Goal: Check status: Check status

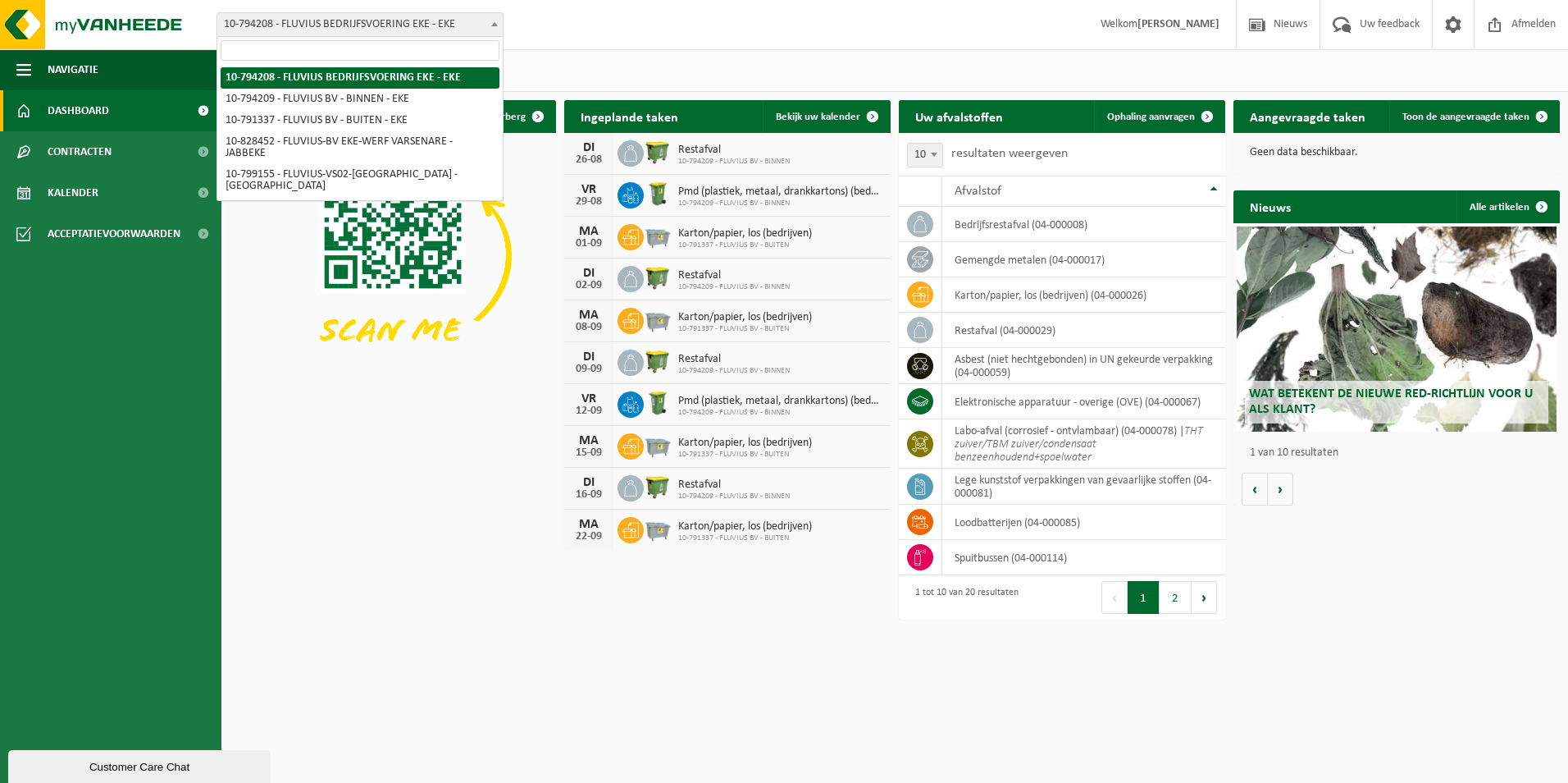
click at [498, 21] on span at bounding box center [495, 24] width 16 height 21
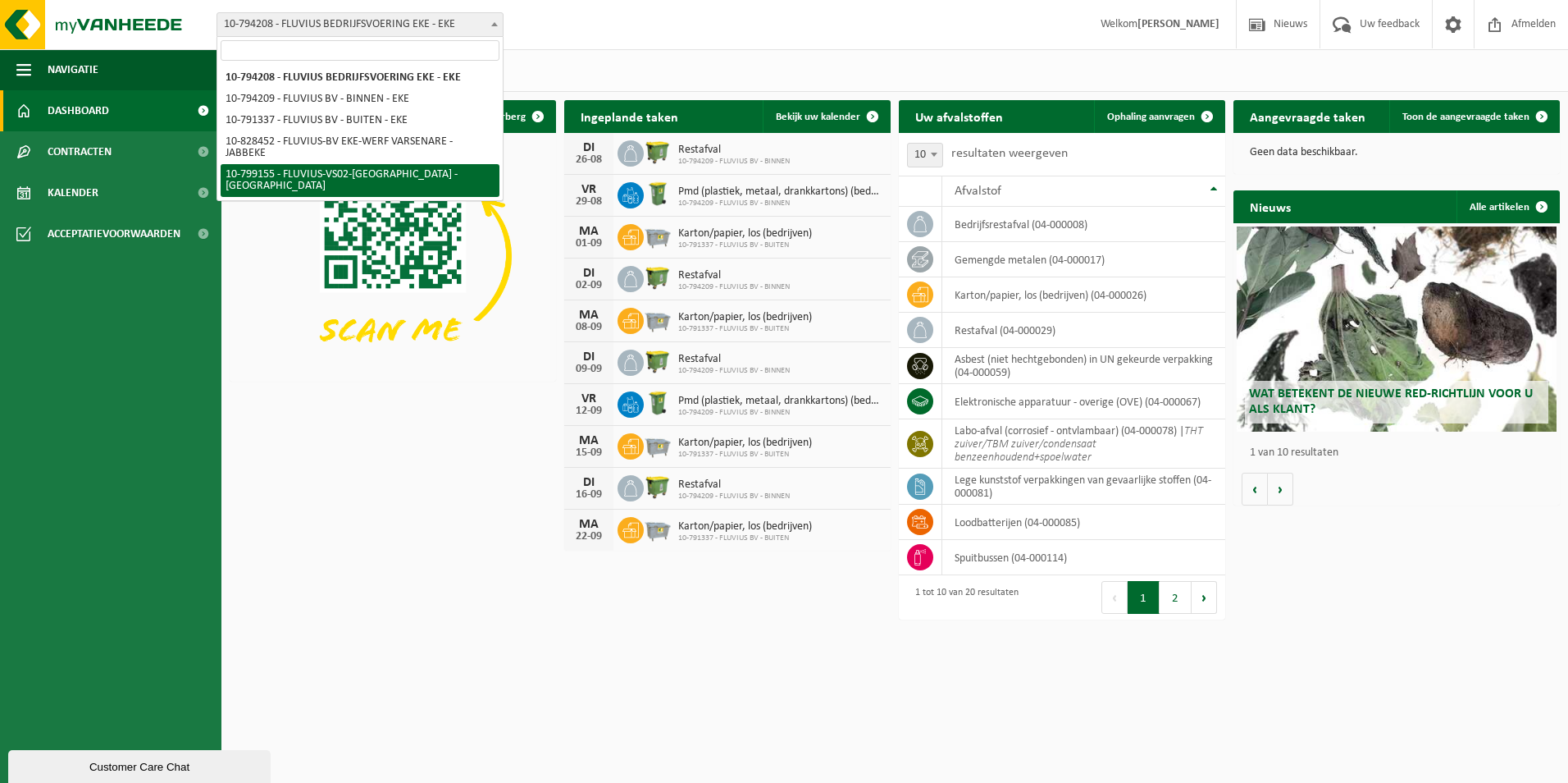
select select "33193"
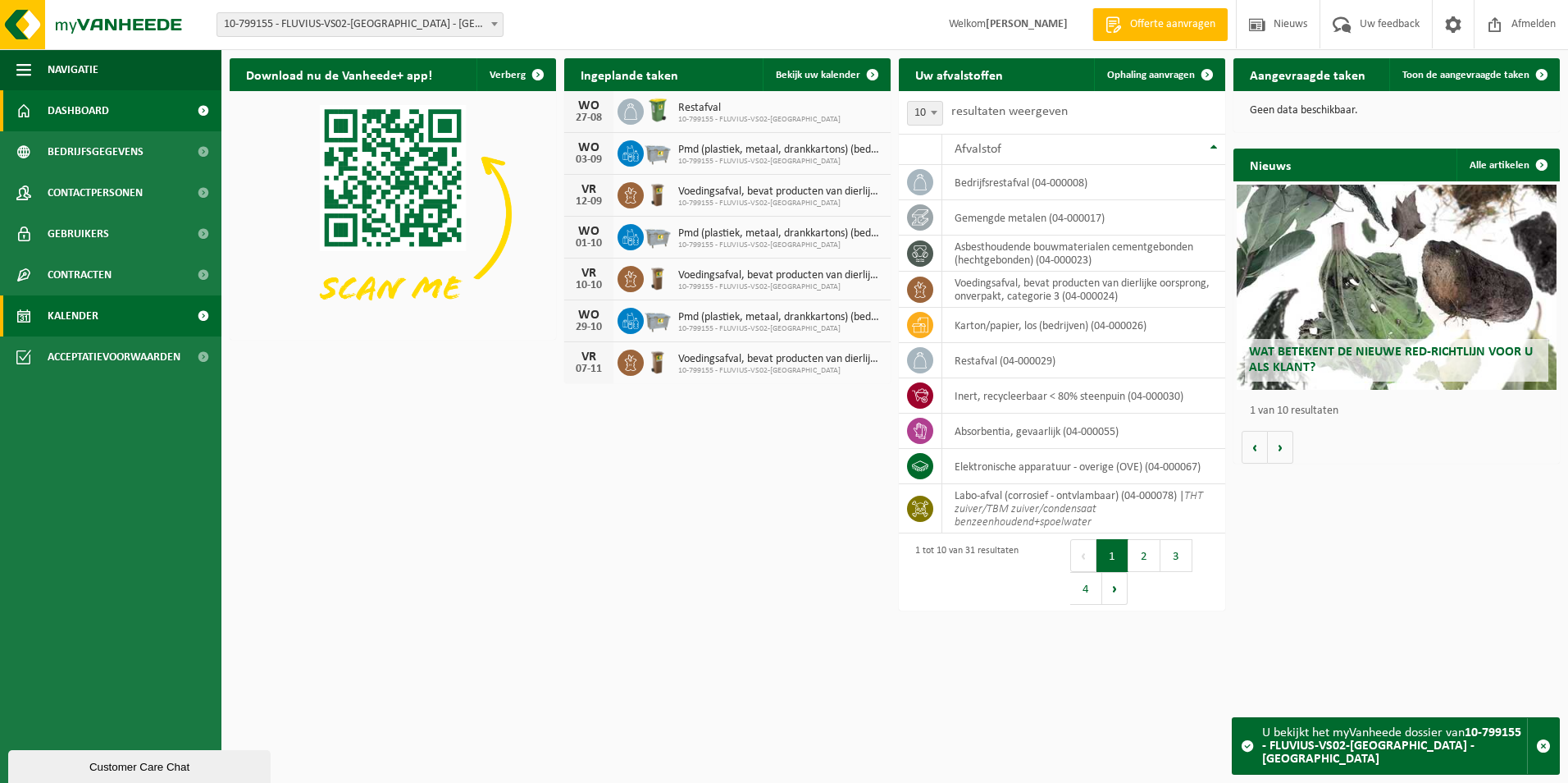
click at [124, 318] on link "Kalender" at bounding box center [111, 316] width 222 height 41
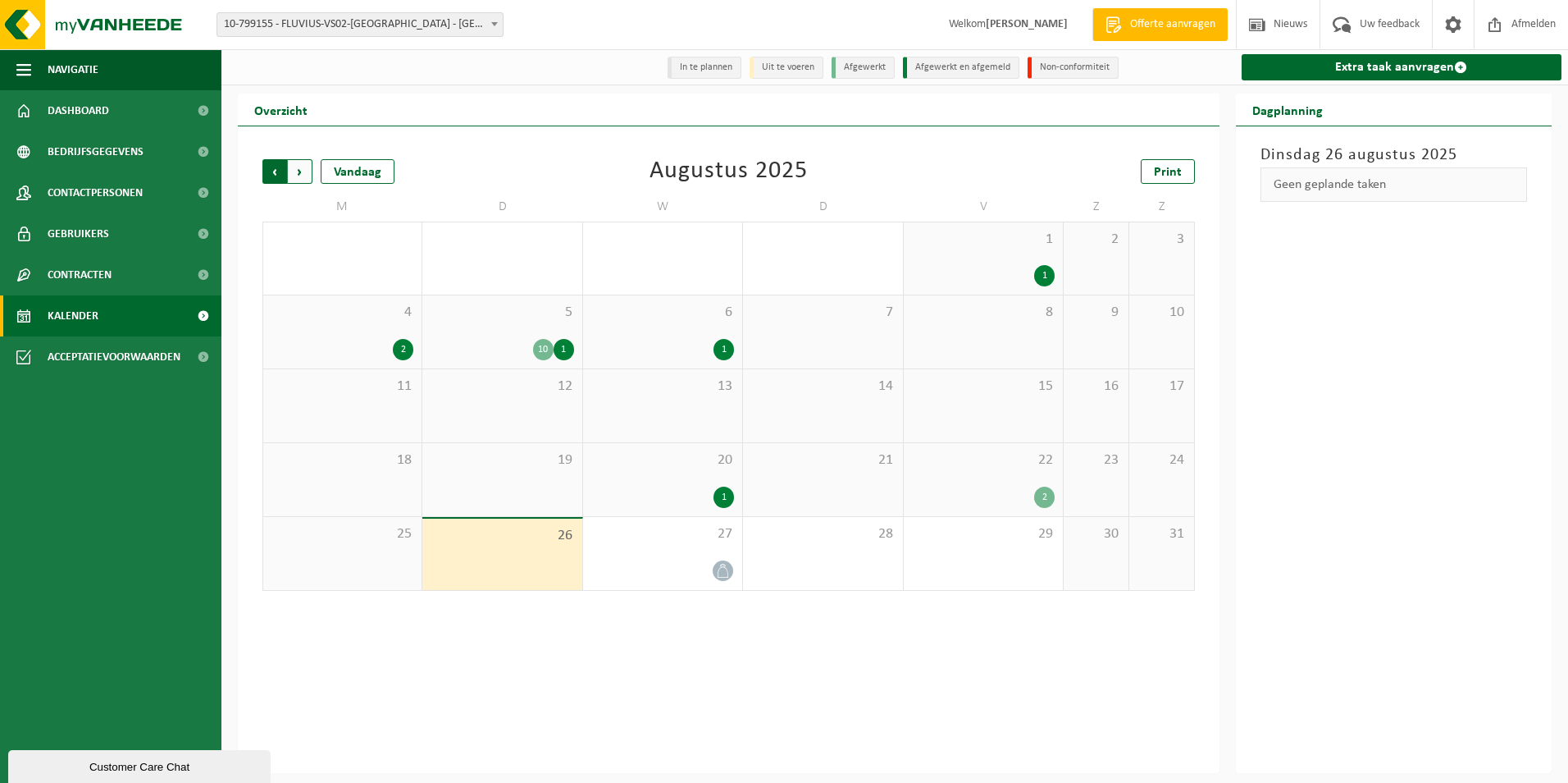
click at [292, 172] on span "Volgende" at bounding box center [301, 172] width 25 height 25
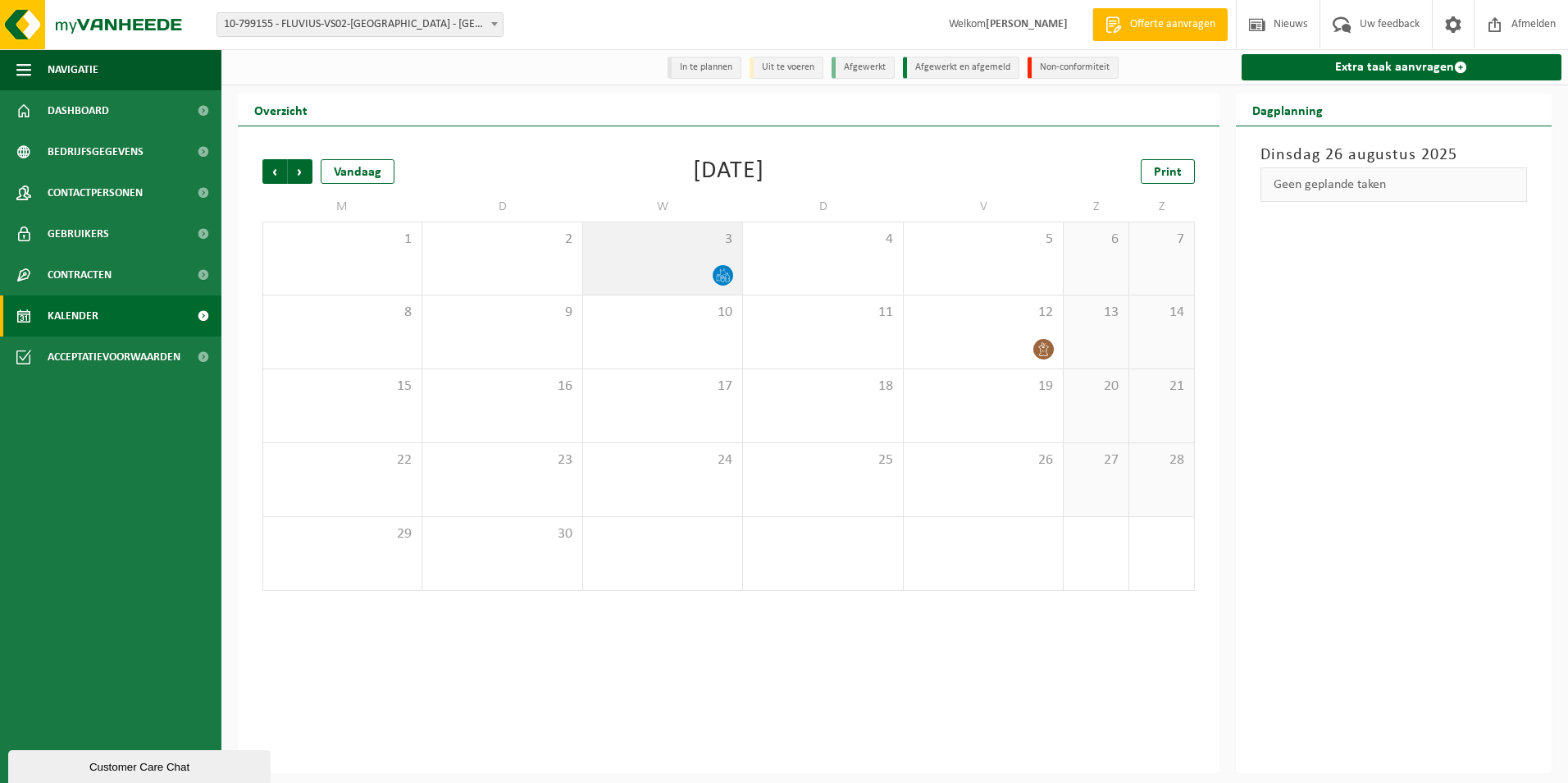
click at [679, 266] on div at bounding box center [663, 275] width 143 height 22
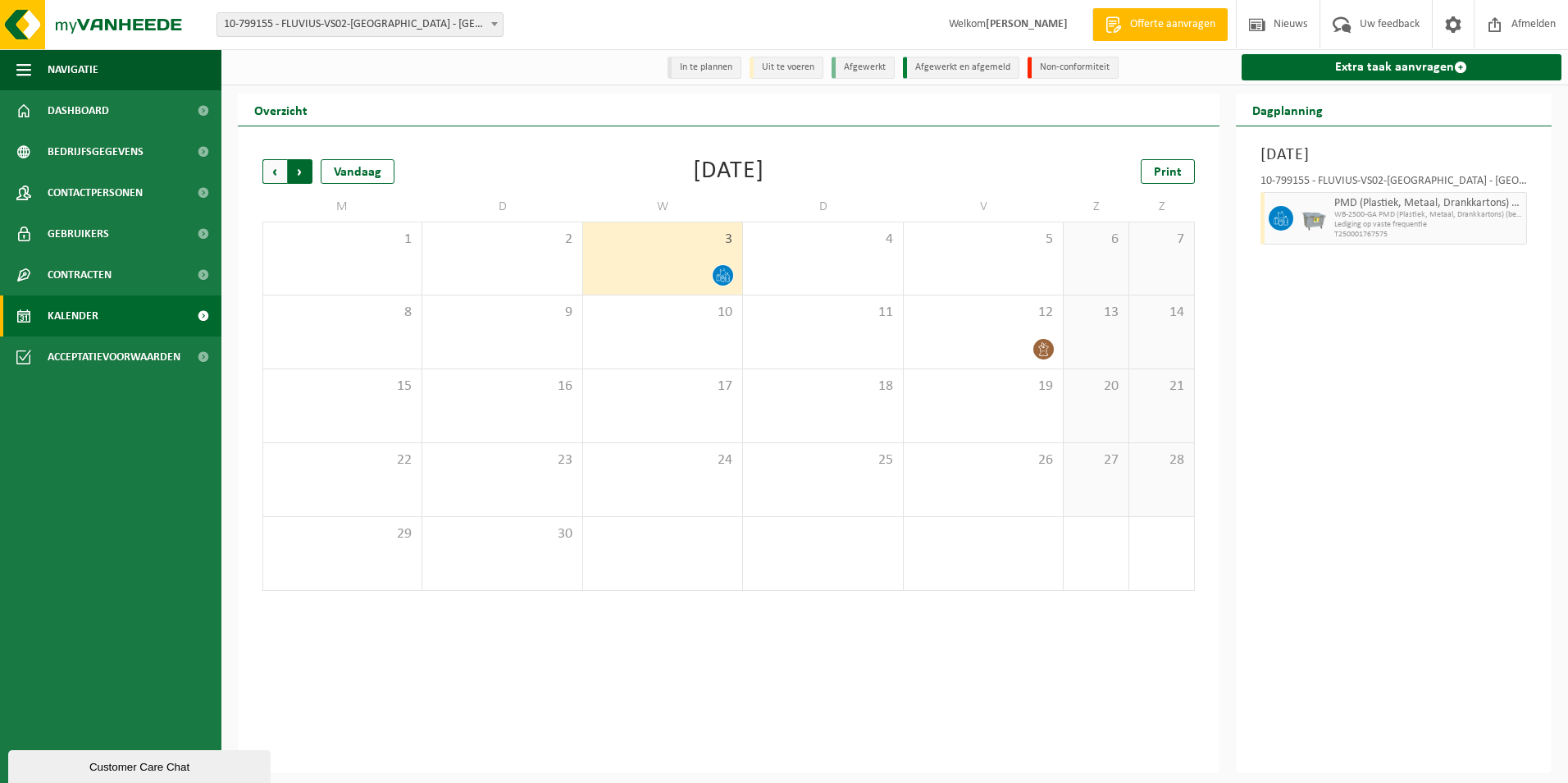
click at [275, 171] on span "Vorige" at bounding box center [275, 172] width 25 height 25
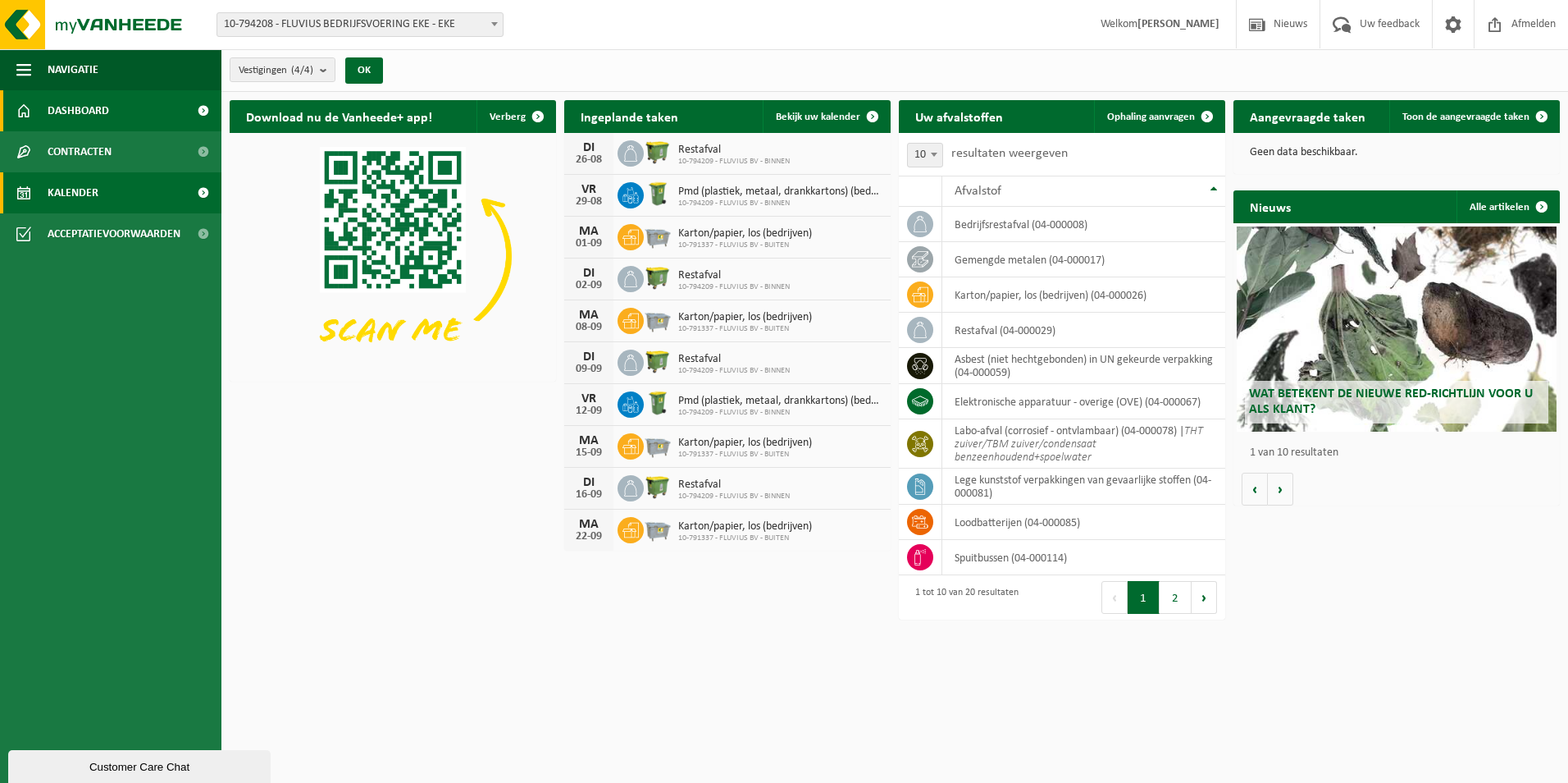
click at [66, 192] on span "Kalender" at bounding box center [72, 193] width 51 height 41
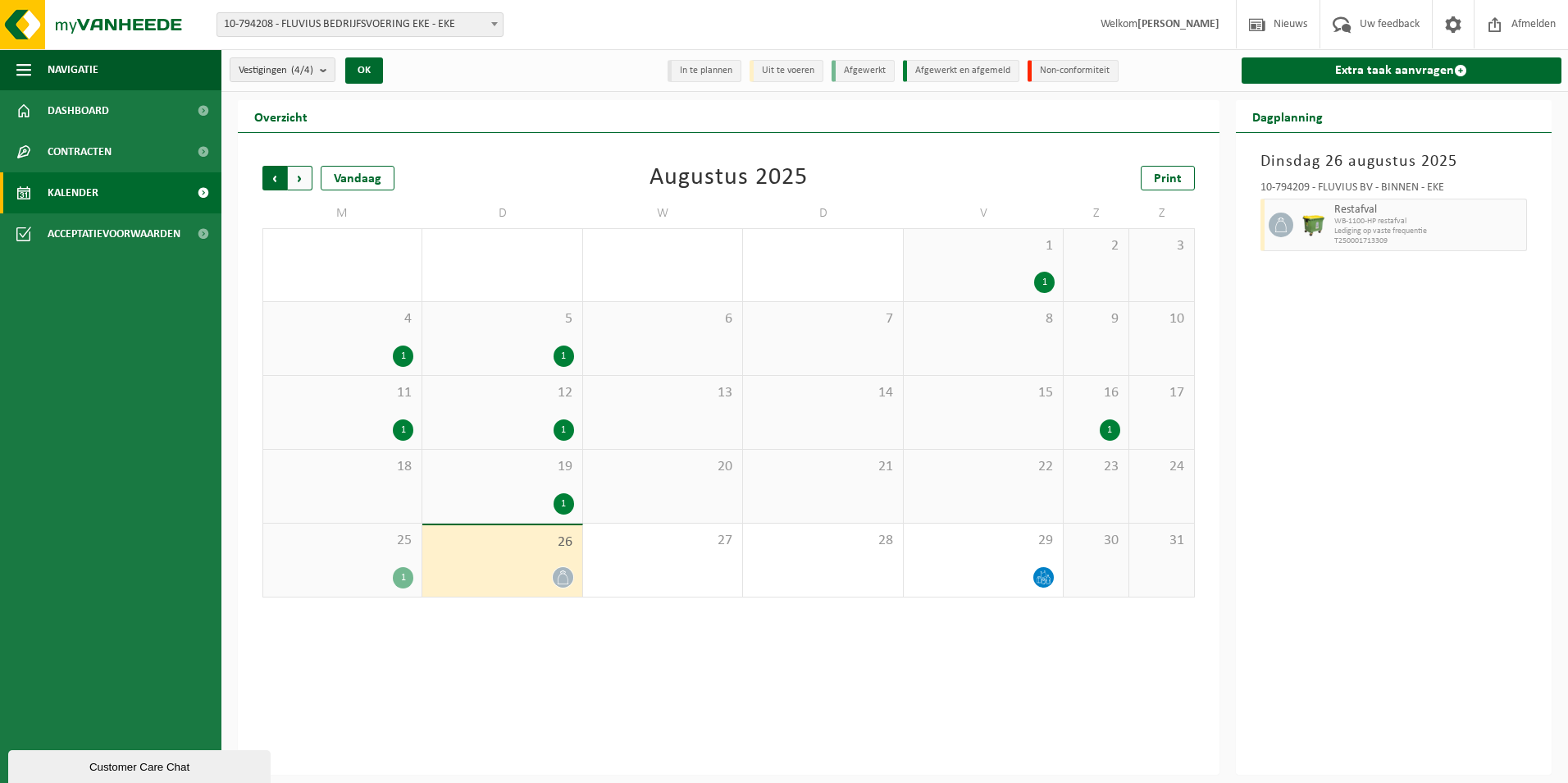
click at [301, 178] on span "Volgende" at bounding box center [301, 178] width 25 height 25
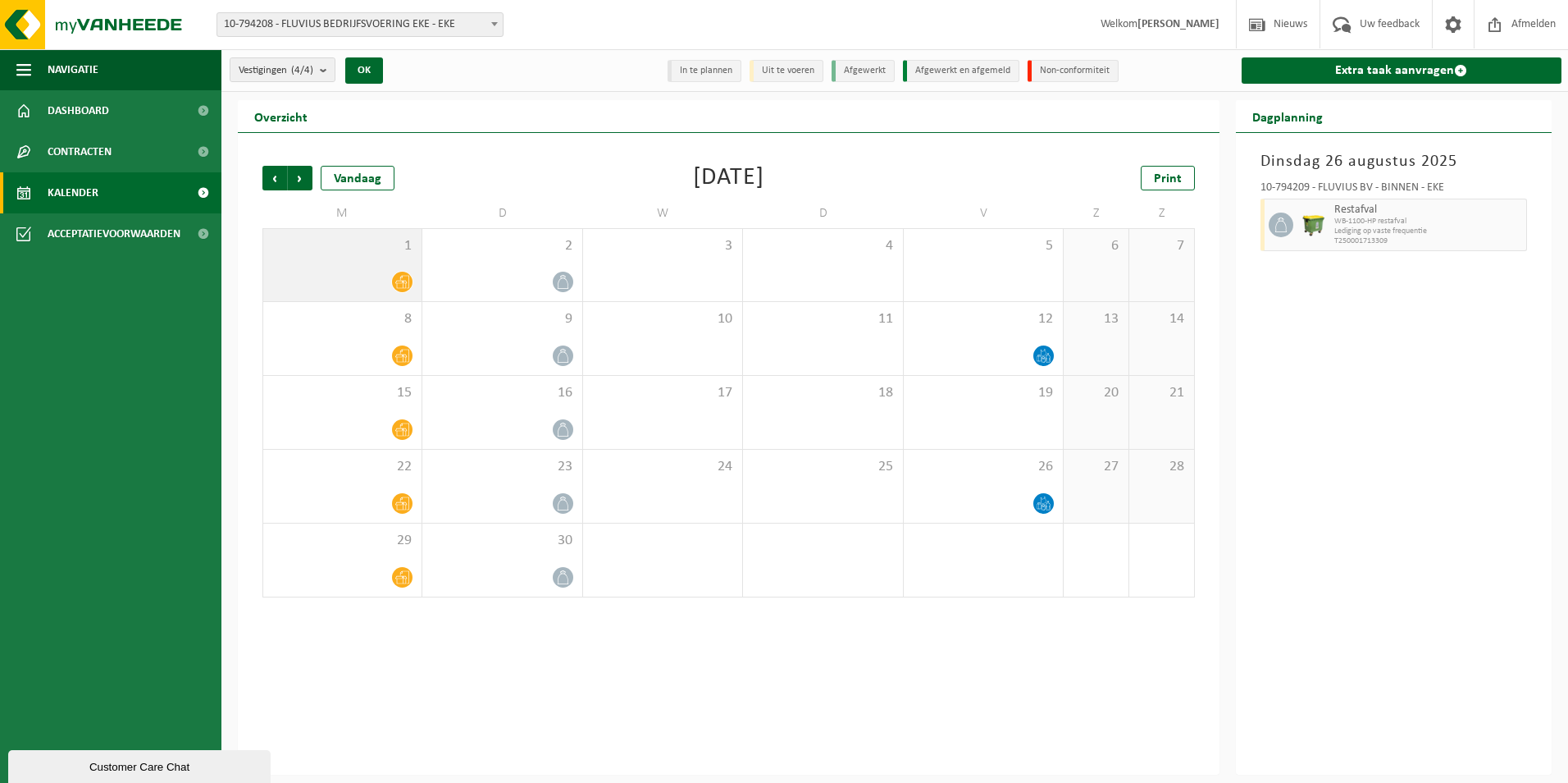
click at [400, 281] on icon at bounding box center [403, 282] width 14 height 14
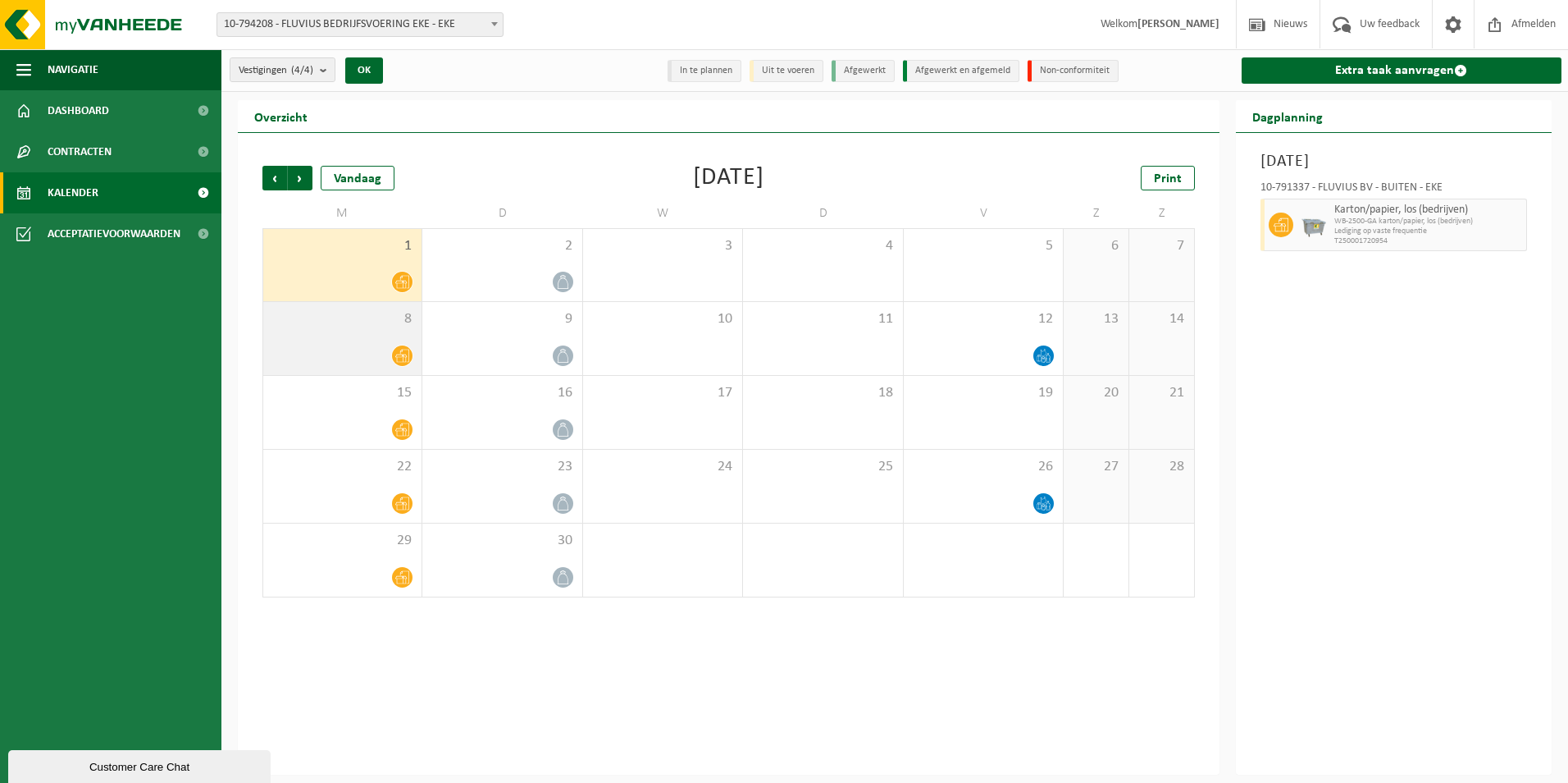
click at [393, 328] on div "8" at bounding box center [342, 338] width 158 height 73
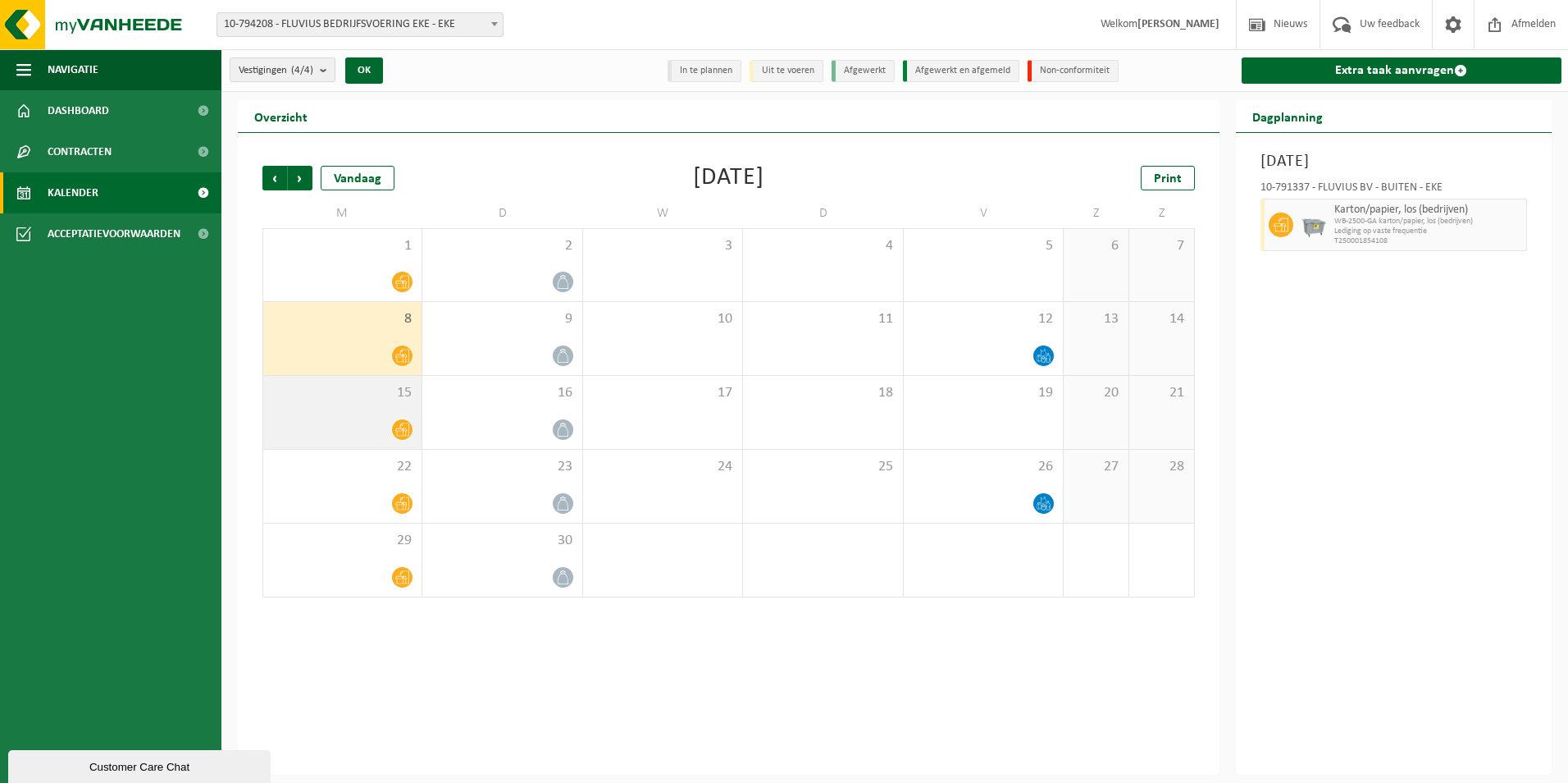
click at [401, 420] on span at bounding box center [402, 430] width 21 height 21
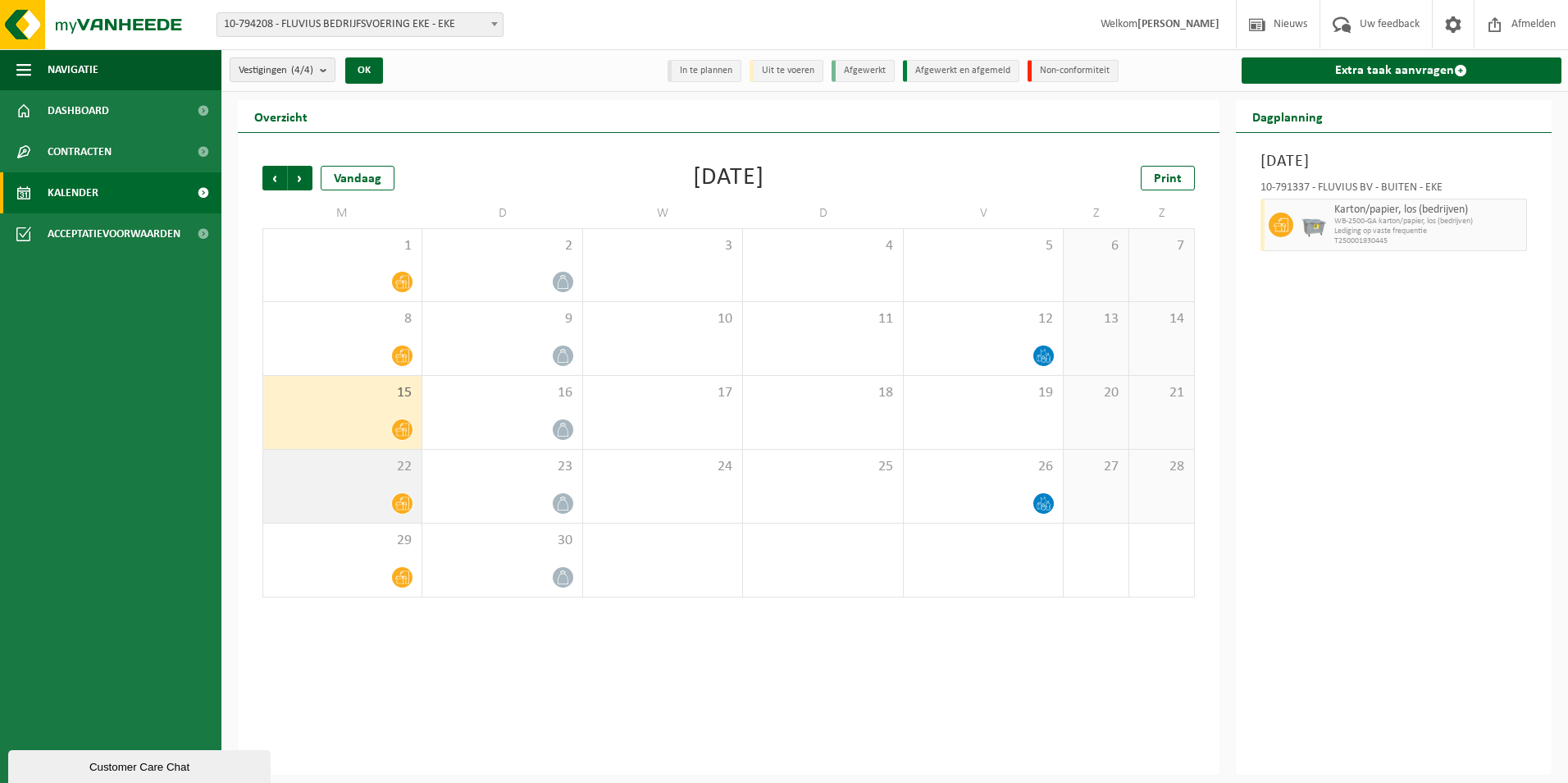
drag, startPoint x: 402, startPoint y: 489, endPoint x: 395, endPoint y: 522, distance: 33.7
click at [402, 494] on div "22" at bounding box center [342, 487] width 158 height 73
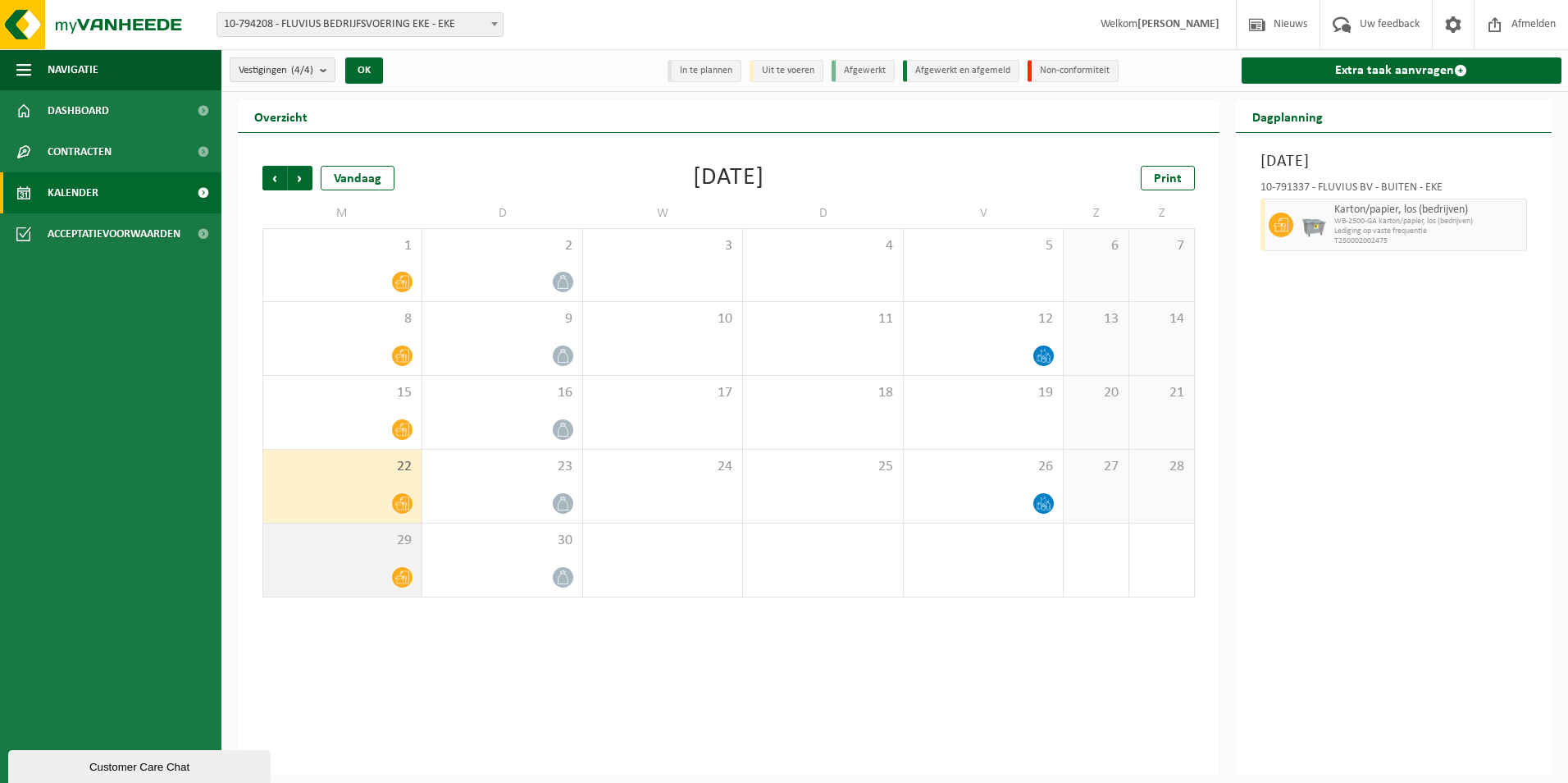
click at [395, 556] on div "29" at bounding box center [342, 560] width 158 height 73
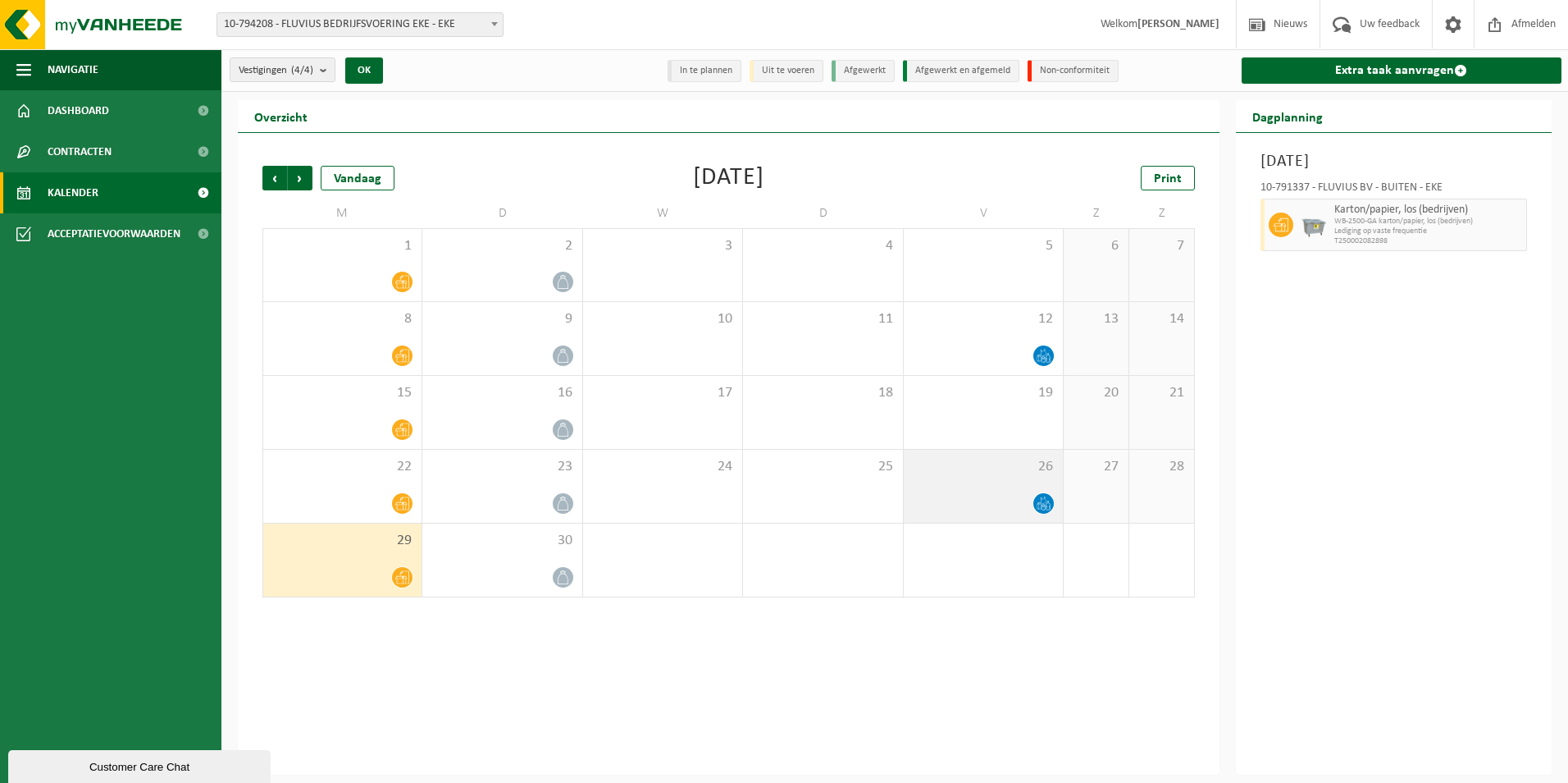
click at [1030, 506] on div at bounding box center [984, 503] width 143 height 22
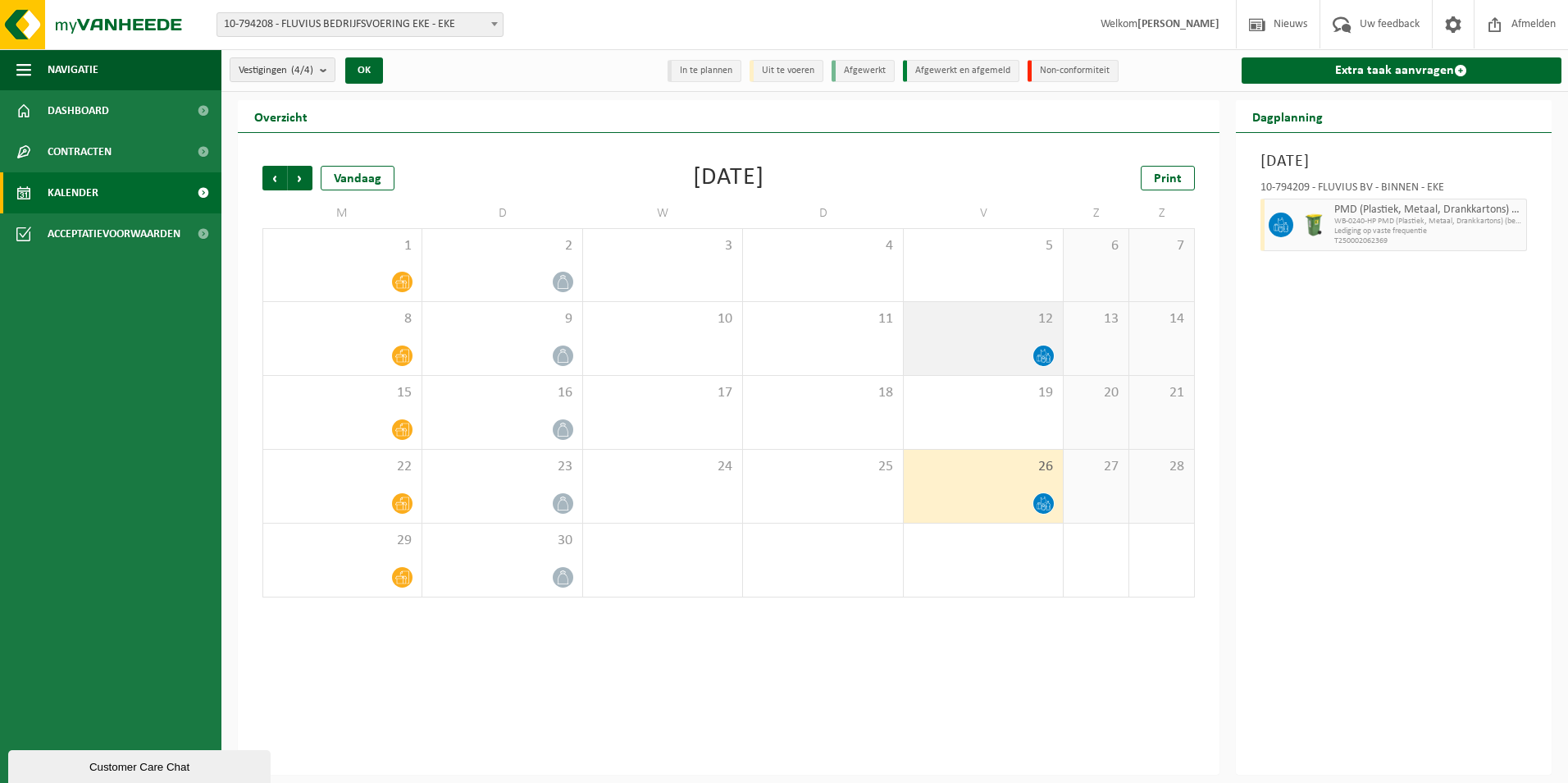
click at [1038, 347] on span at bounding box center [1043, 355] width 21 height 21
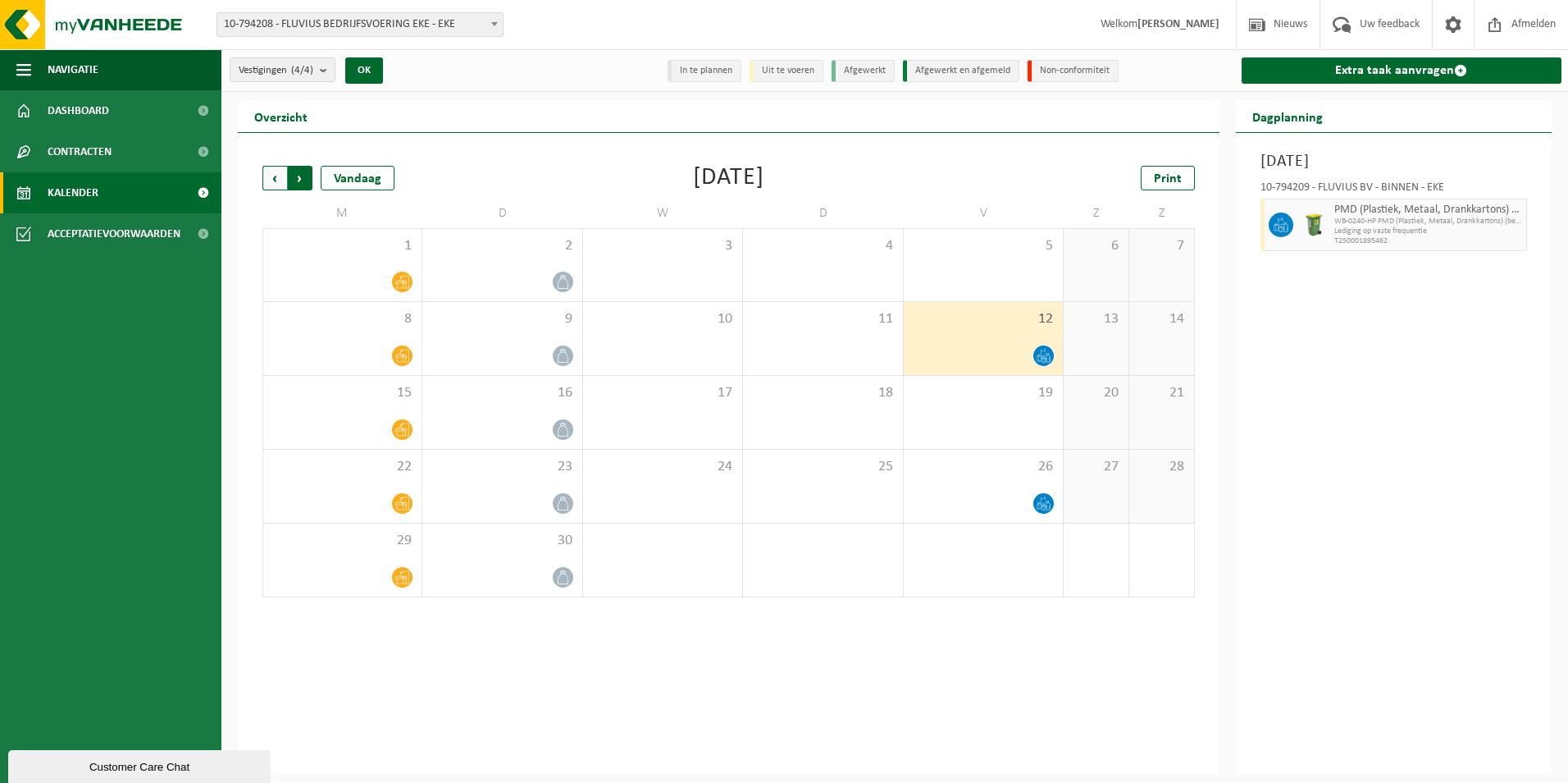
click at [269, 181] on span "Vorige" at bounding box center [275, 178] width 25 height 25
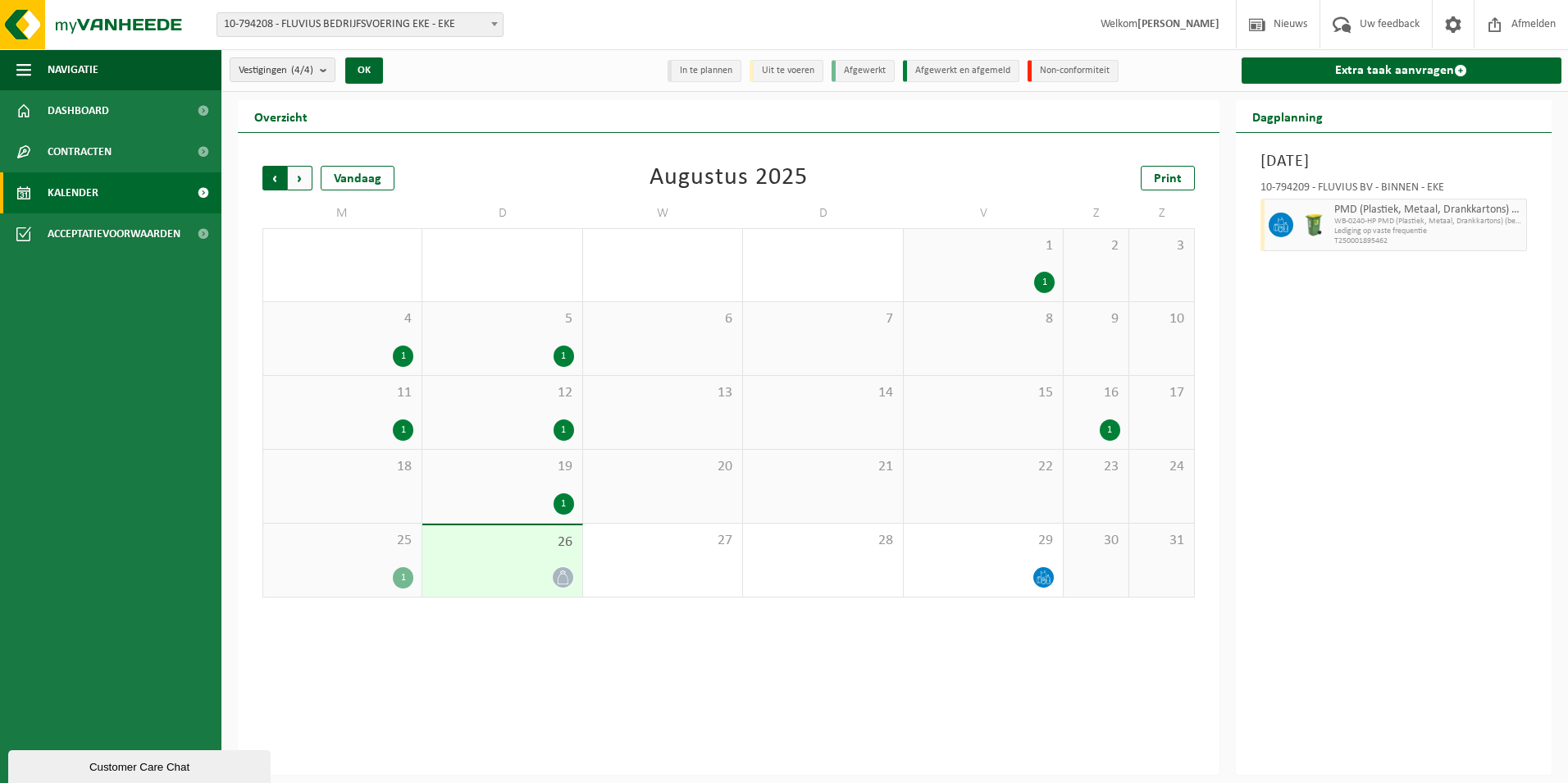
click at [306, 176] on span "Volgende" at bounding box center [301, 178] width 25 height 25
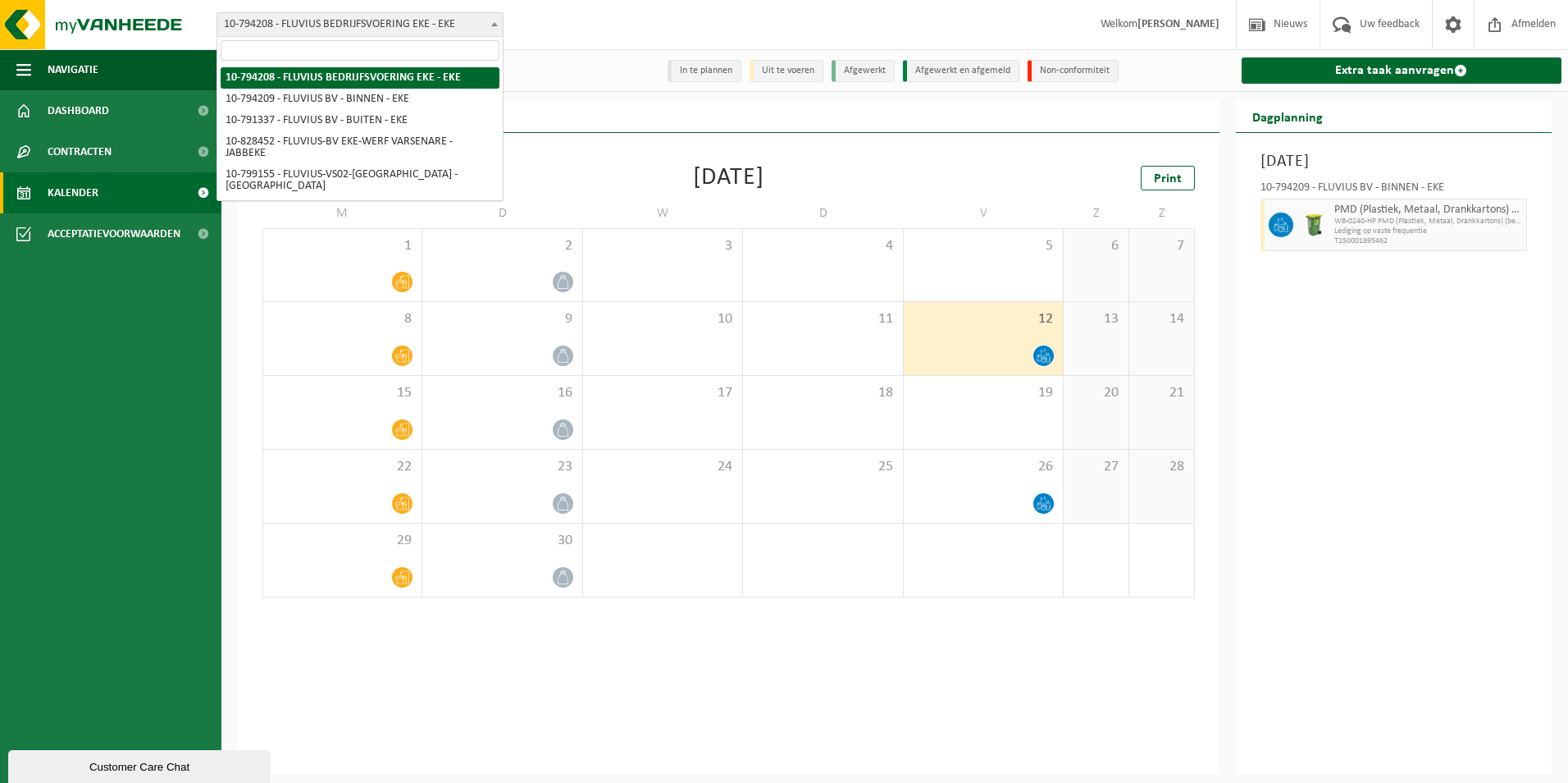
click at [496, 25] on b at bounding box center [494, 24] width 6 height 4
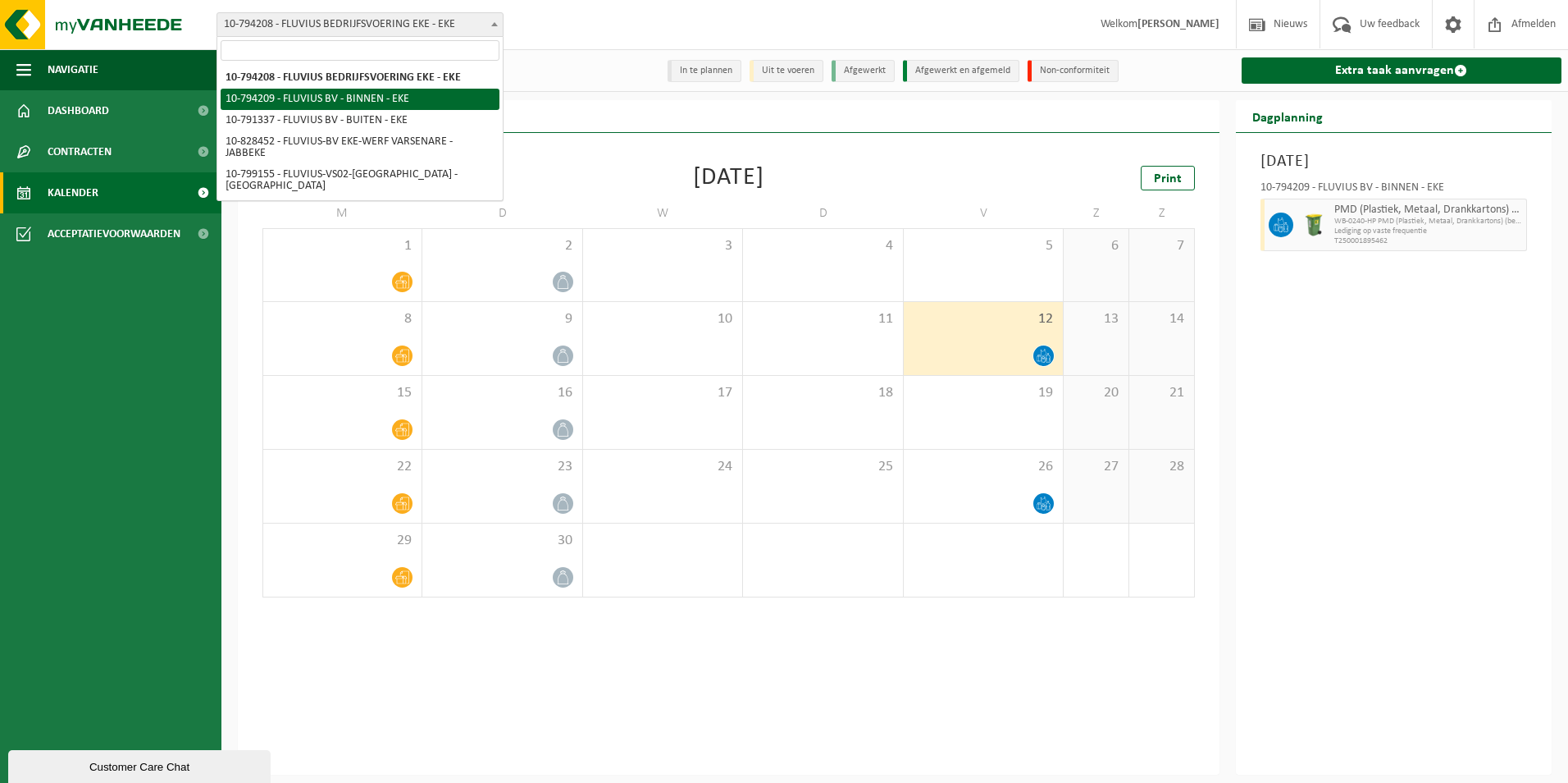
select select "30991"
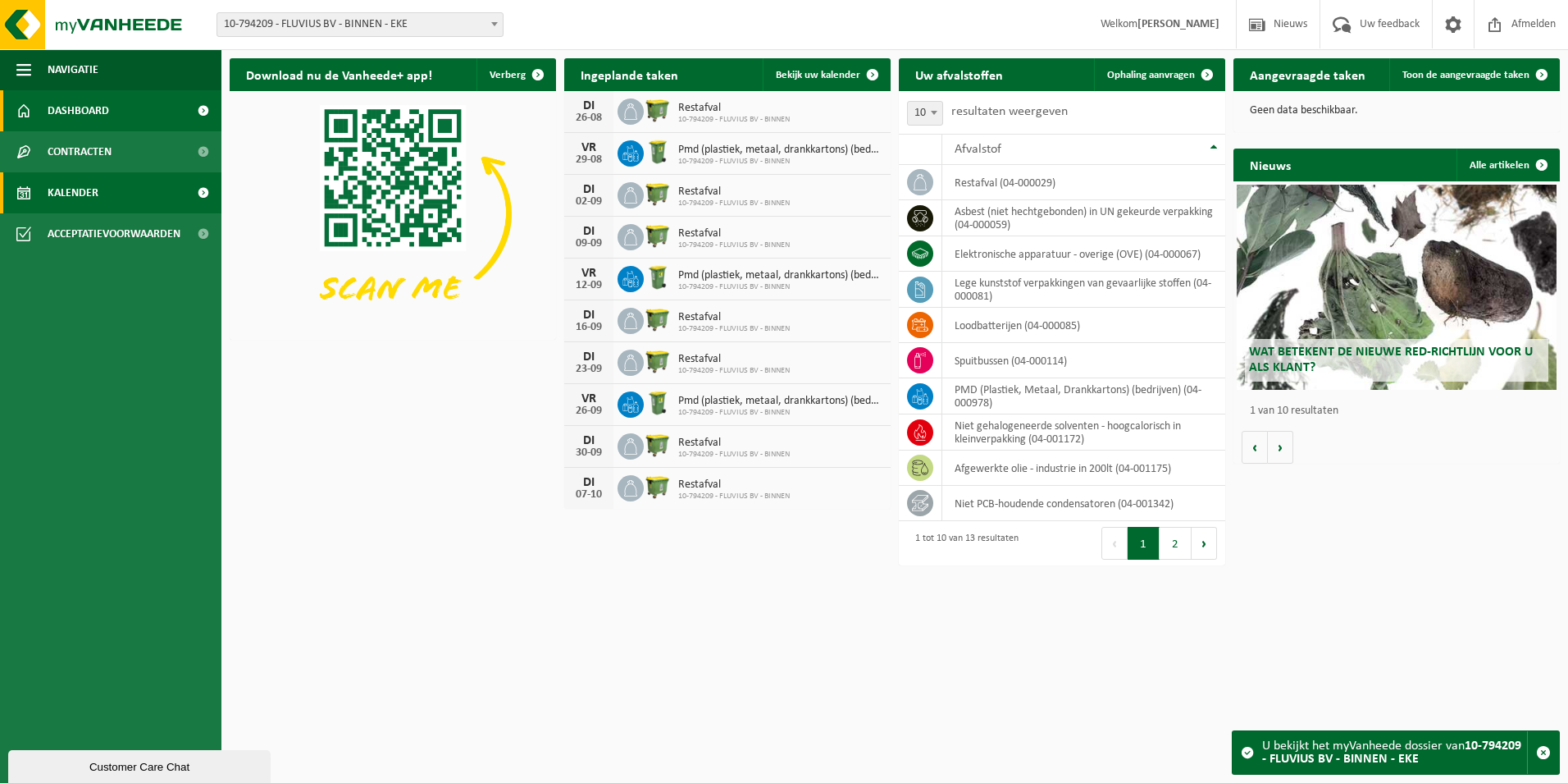
click at [114, 192] on link "Kalender" at bounding box center [111, 193] width 222 height 41
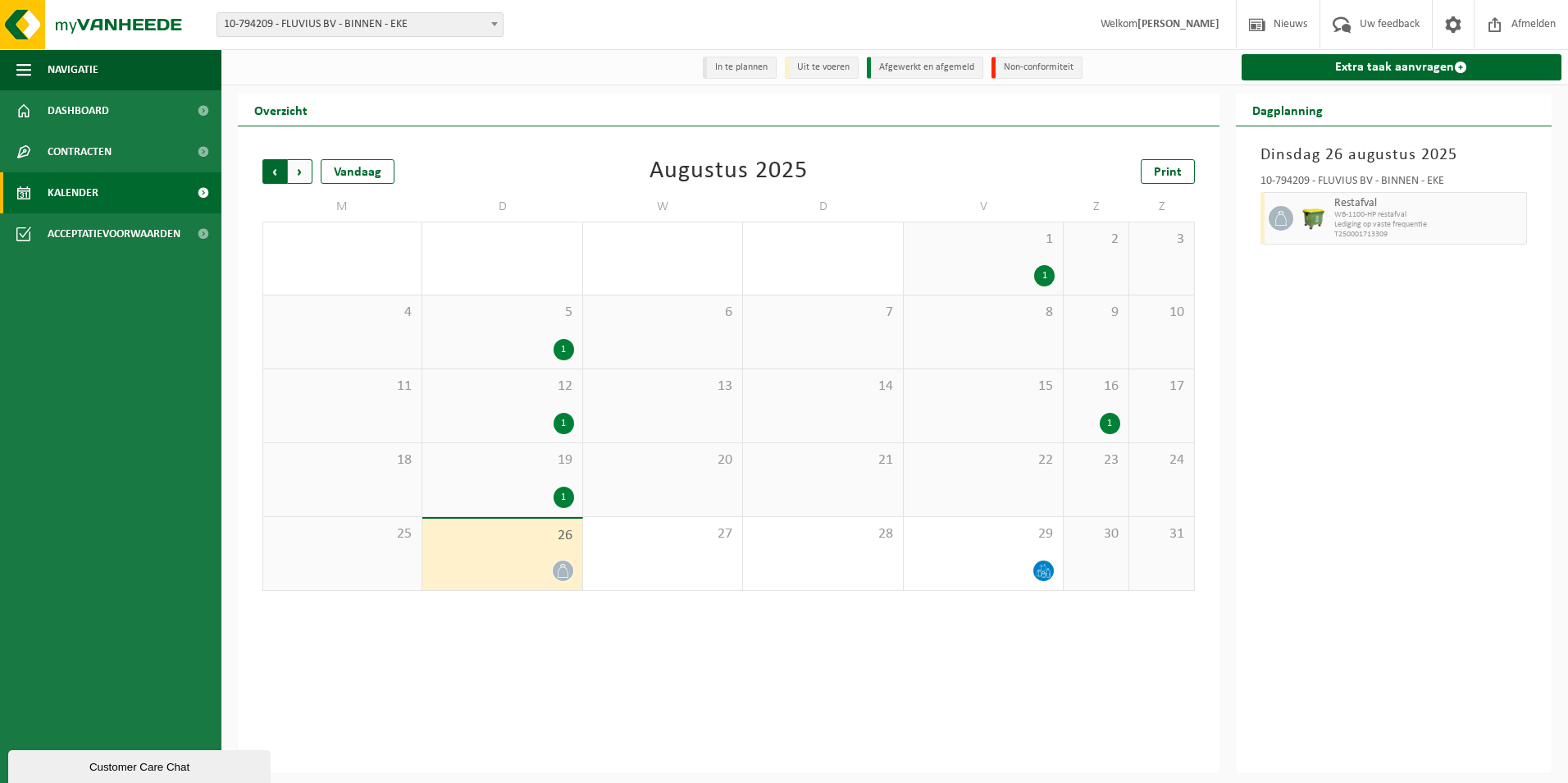
click at [299, 177] on span "Volgende" at bounding box center [301, 172] width 25 height 25
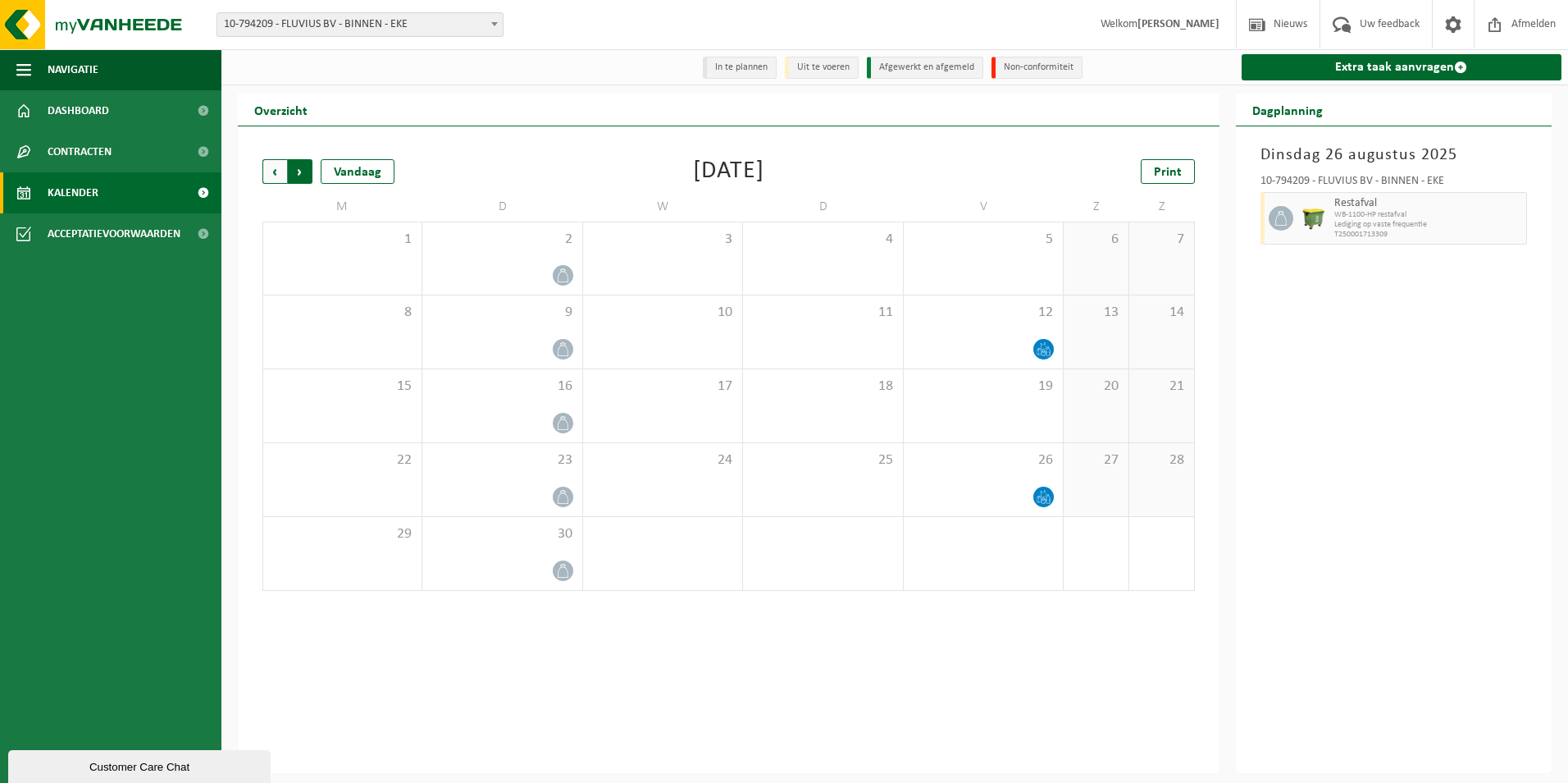
click at [272, 173] on span "Vorige" at bounding box center [275, 172] width 25 height 25
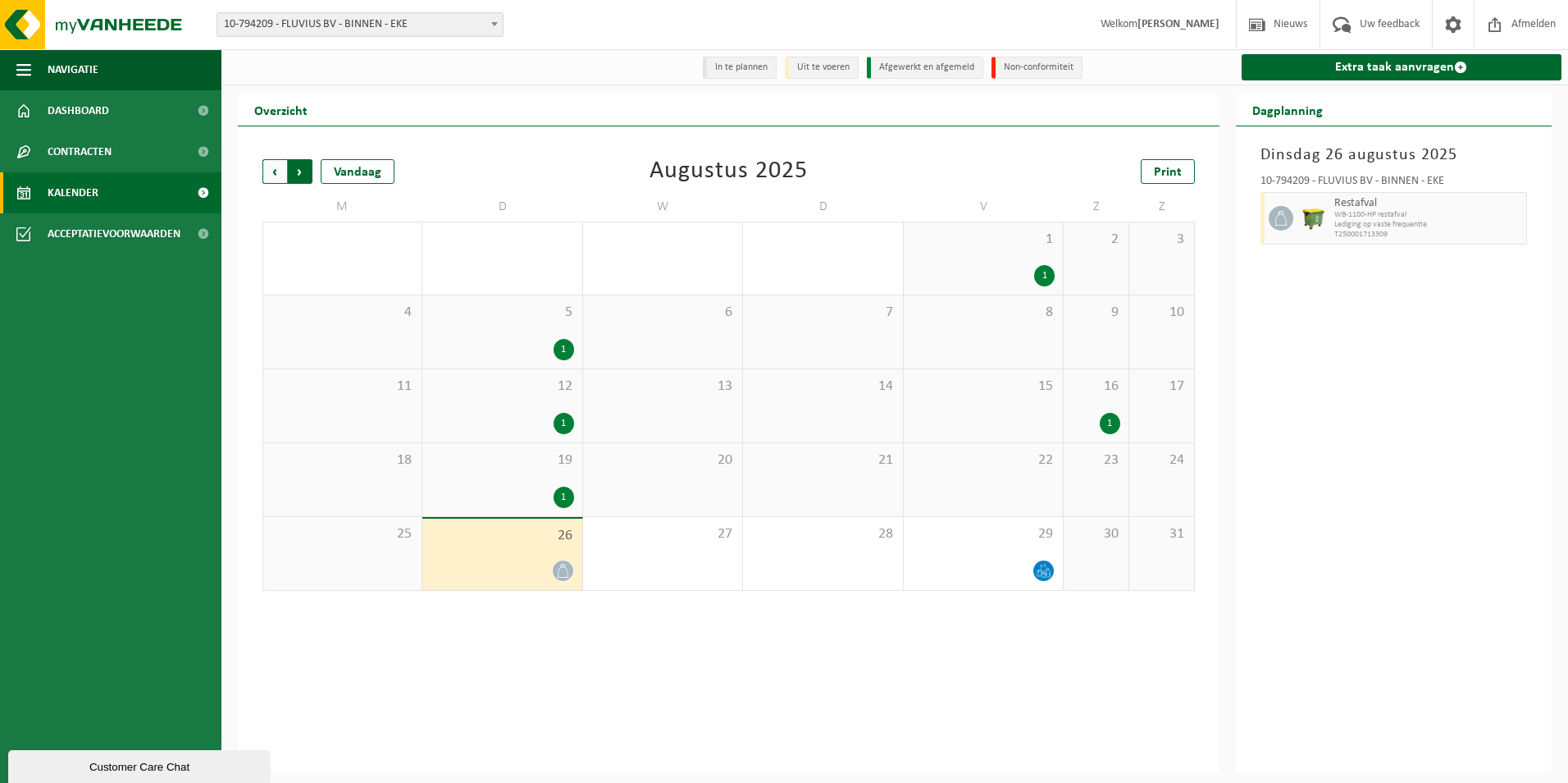
click at [274, 173] on span "Vorige" at bounding box center [275, 172] width 25 height 25
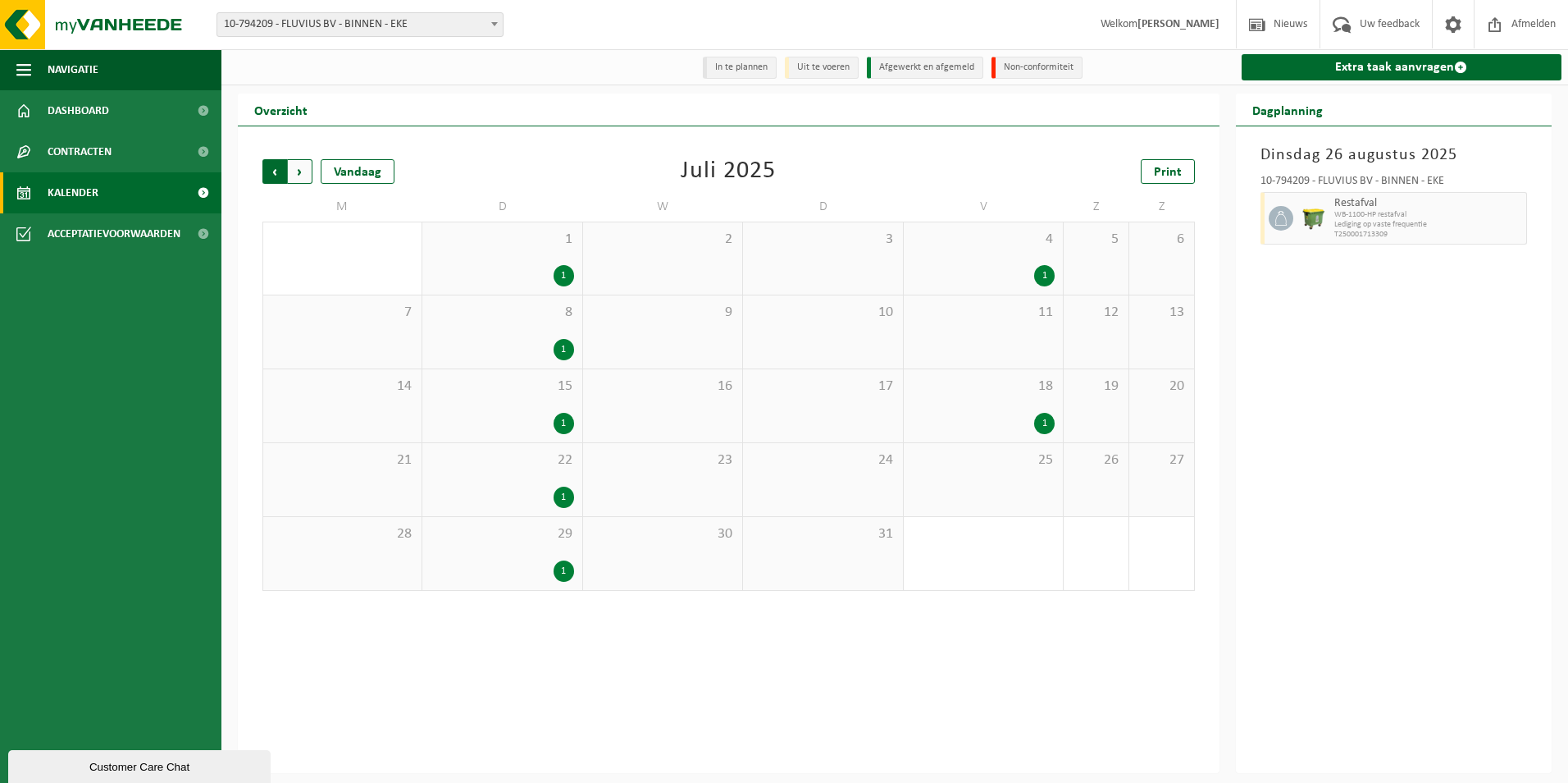
click at [301, 179] on span "Volgende" at bounding box center [301, 172] width 25 height 25
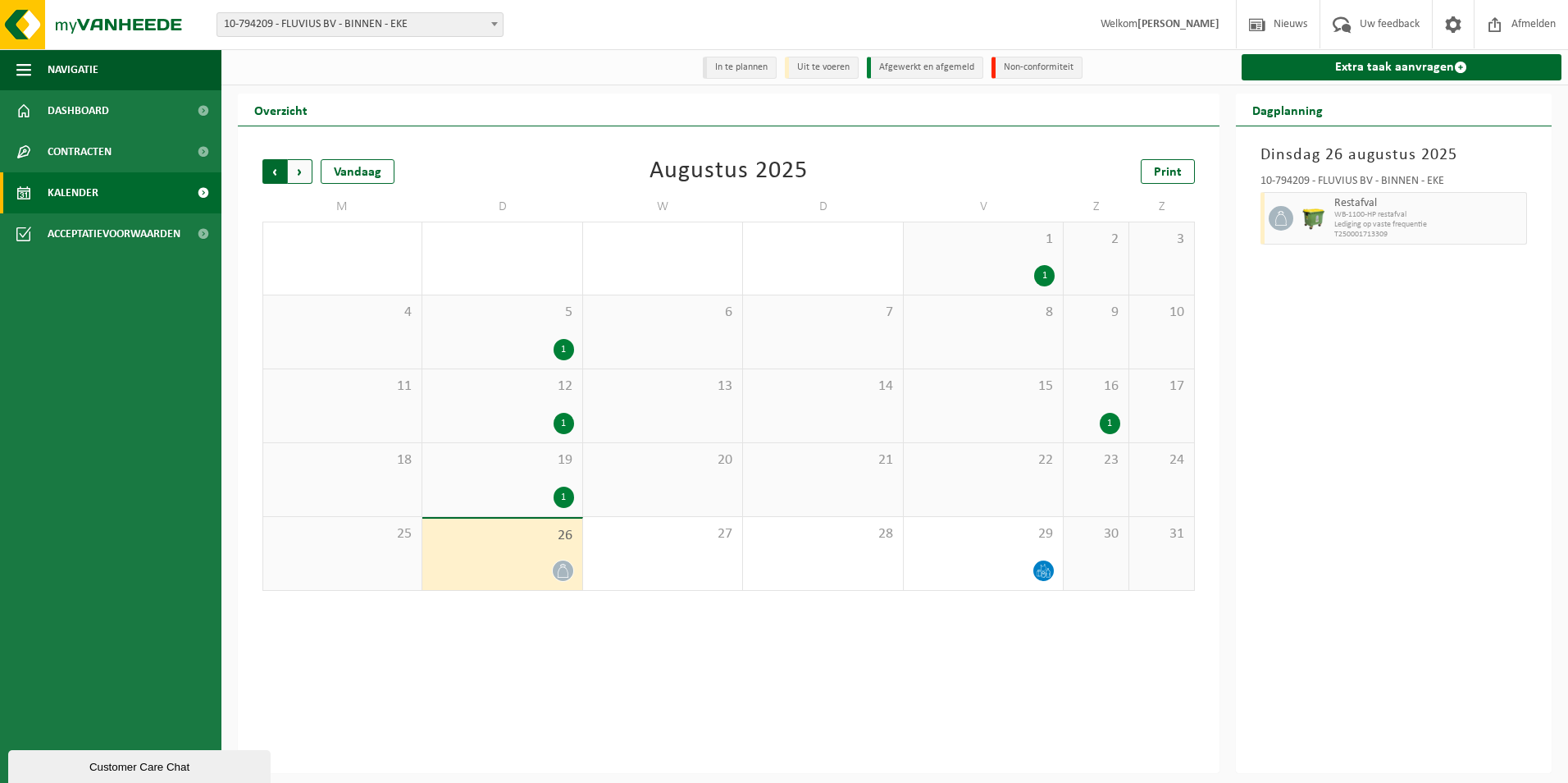
click at [301, 174] on span "Volgende" at bounding box center [301, 172] width 25 height 25
